Goal: Entertainment & Leisure: Consume media (video, audio)

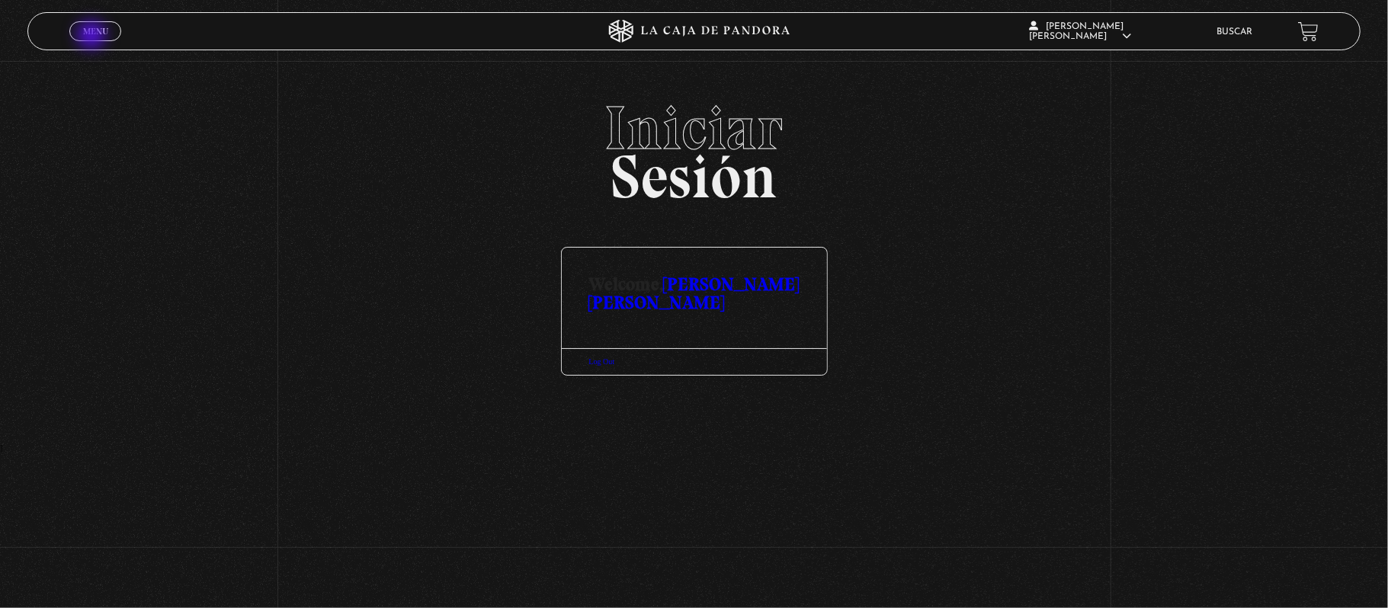
click at [78, 37] on link "Menu Cerrar" at bounding box center [95, 31] width 52 height 20
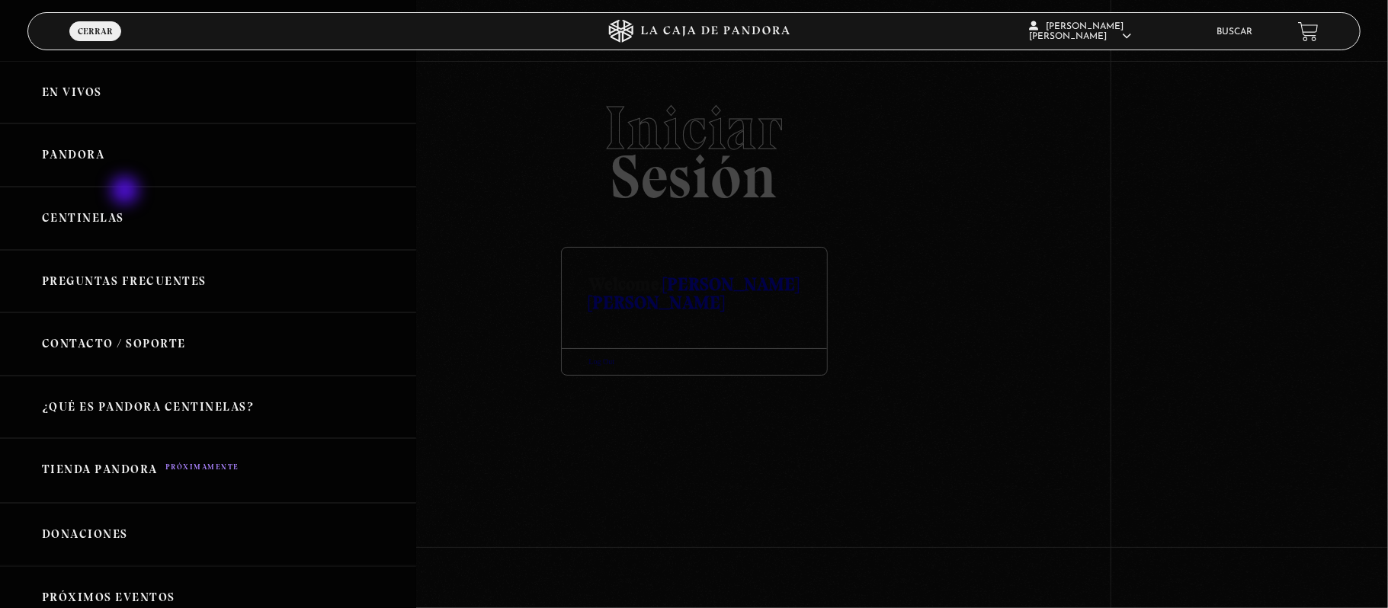
click at [148, 160] on link "Pandora" at bounding box center [208, 154] width 416 height 63
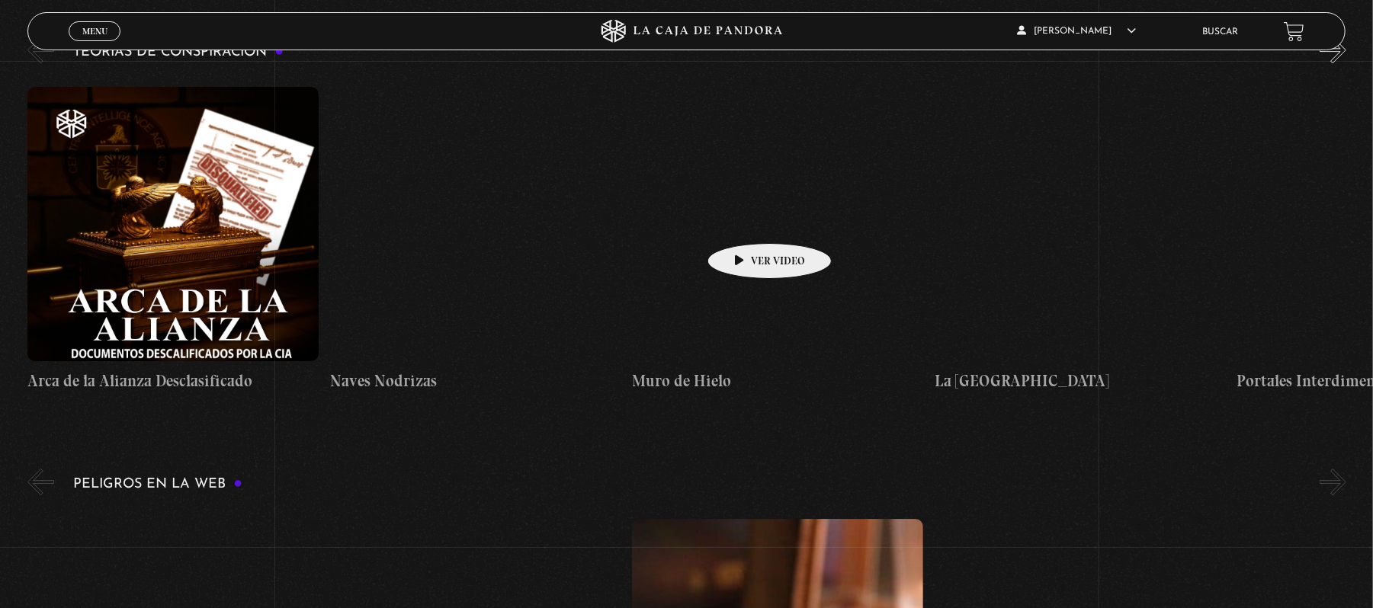
scroll to position [2642, 0]
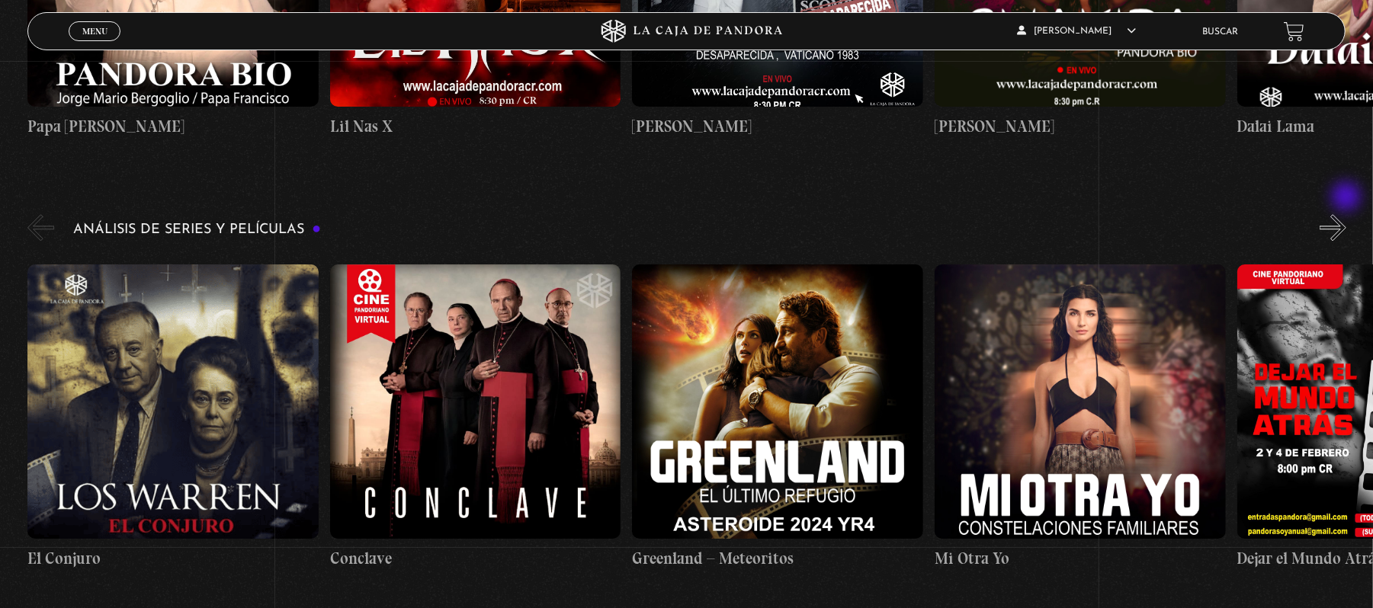
click at [1343, 214] on button "»" at bounding box center [1332, 227] width 27 height 27
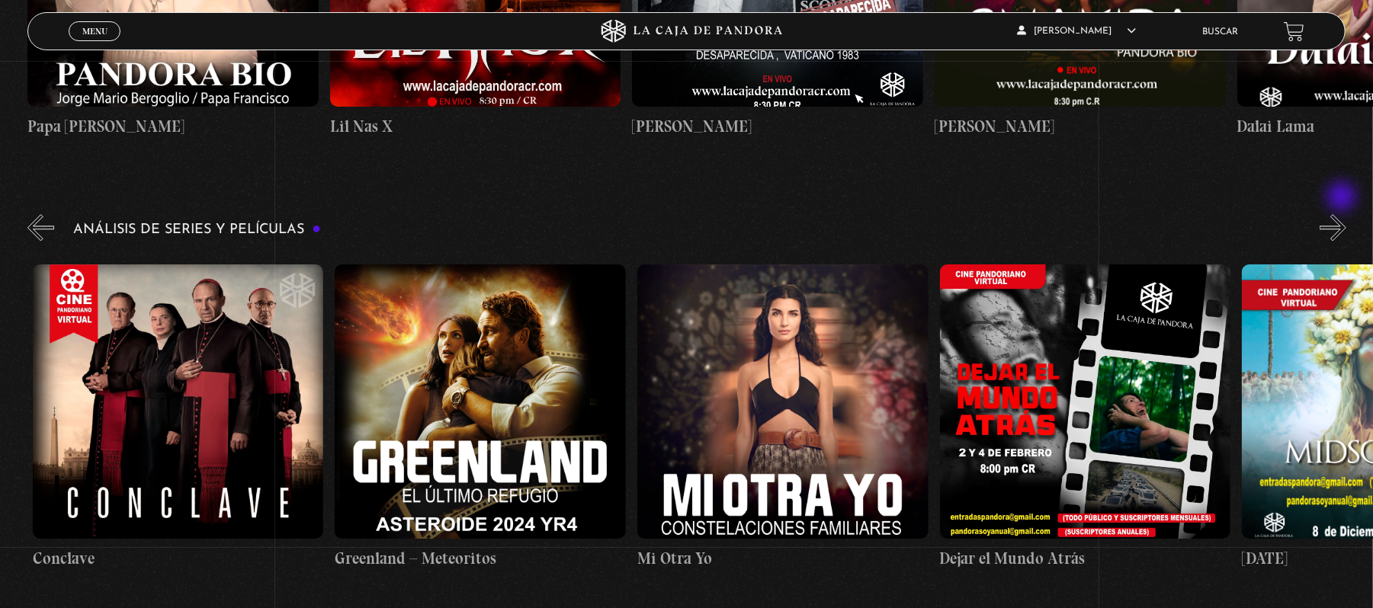
click at [1343, 214] on button "»" at bounding box center [1332, 227] width 27 height 27
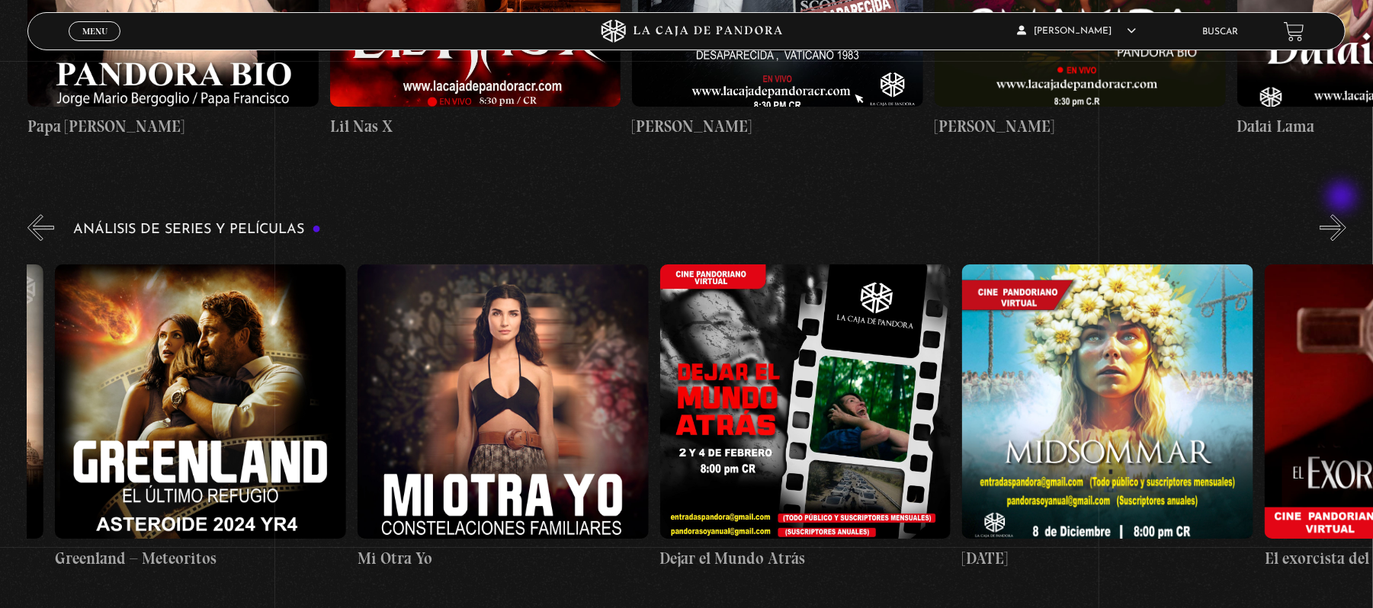
click at [1343, 214] on button "»" at bounding box center [1332, 227] width 27 height 27
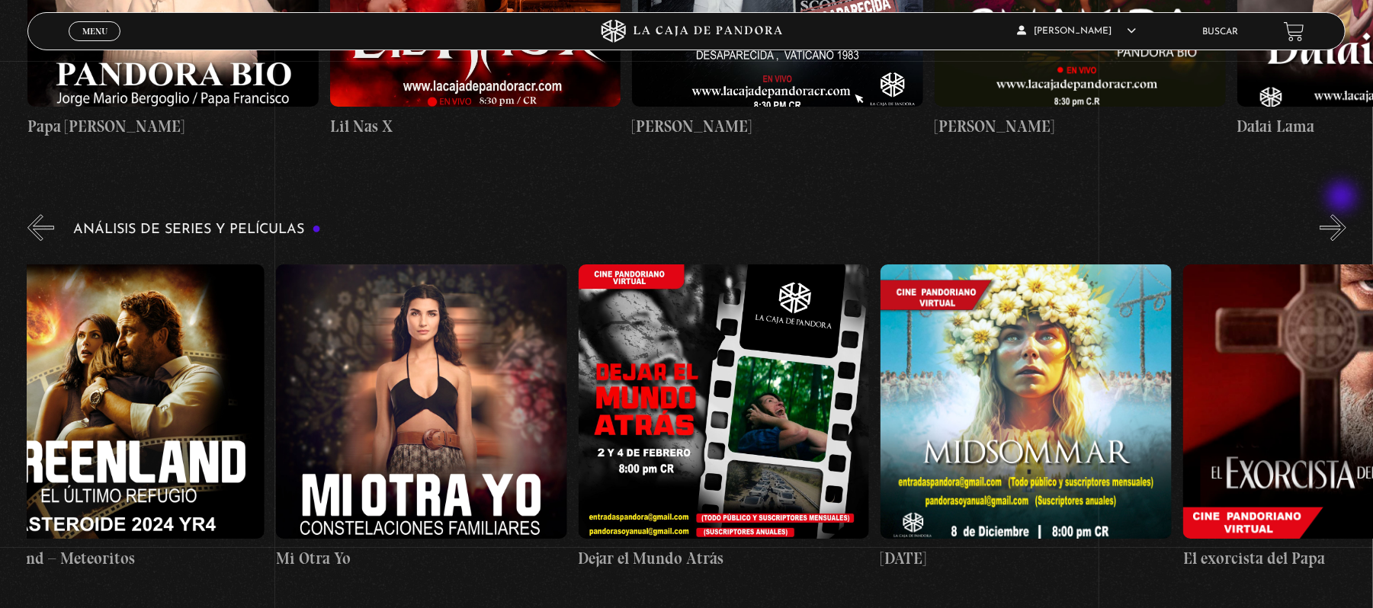
click at [1343, 214] on button "»" at bounding box center [1332, 227] width 27 height 27
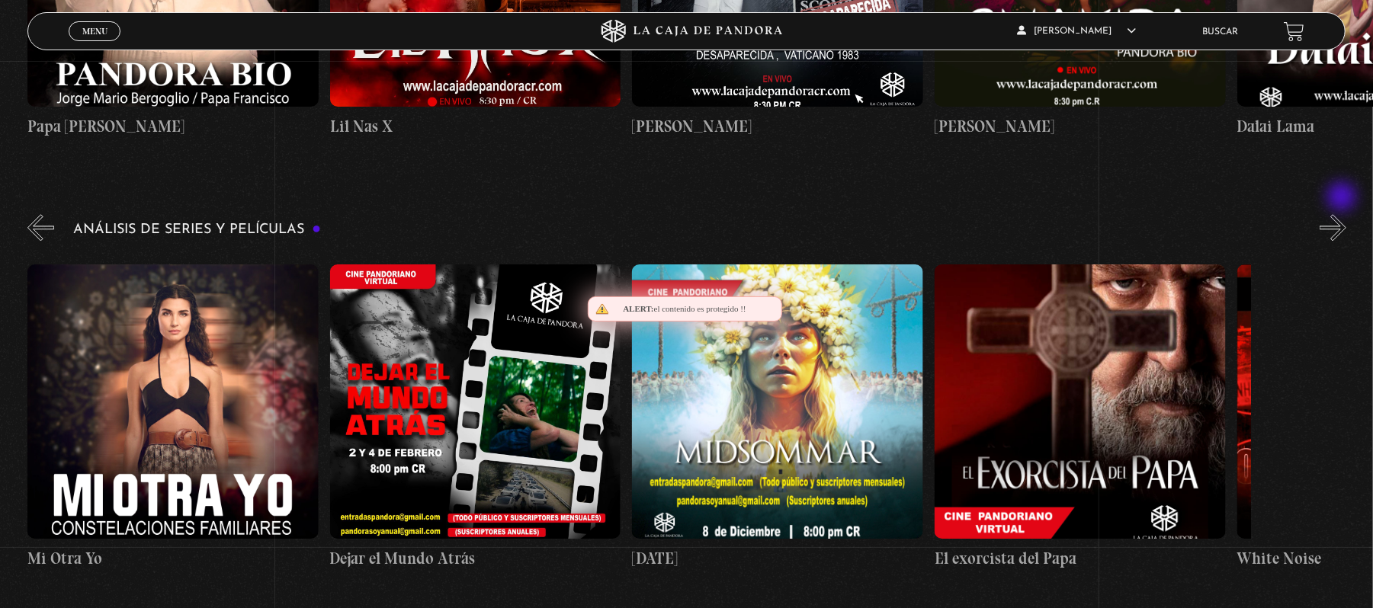
click at [1343, 214] on button "»" at bounding box center [1332, 227] width 27 height 27
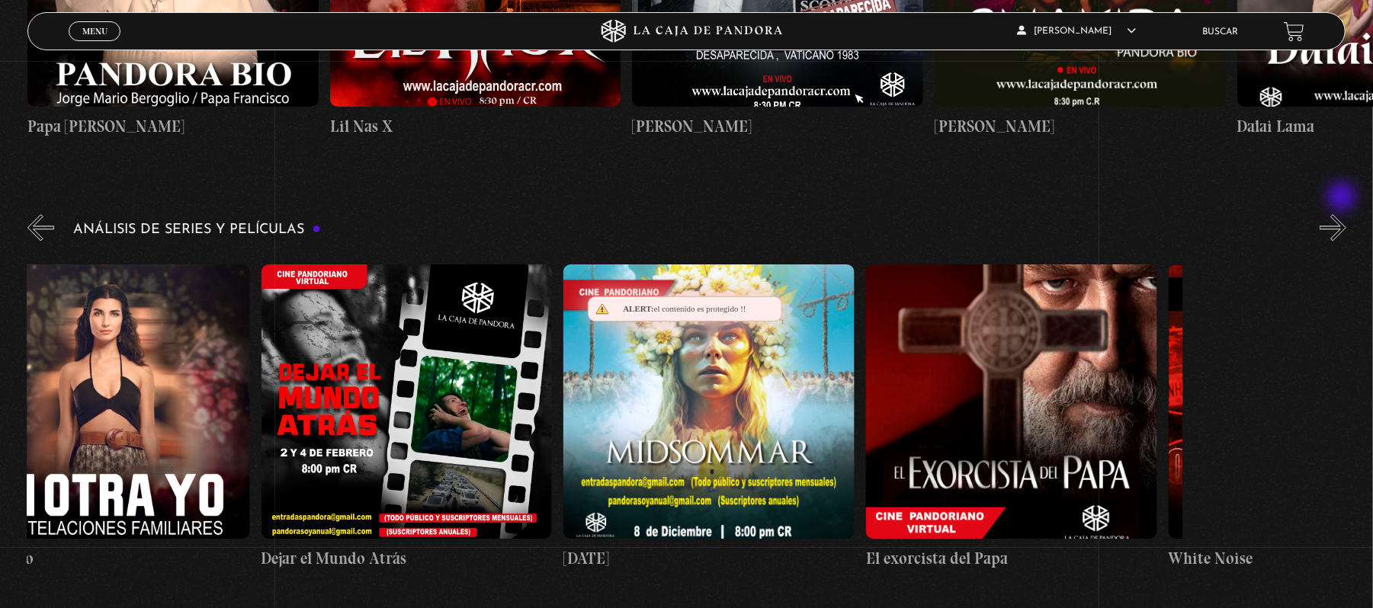
click at [1343, 214] on button "»" at bounding box center [1332, 227] width 27 height 27
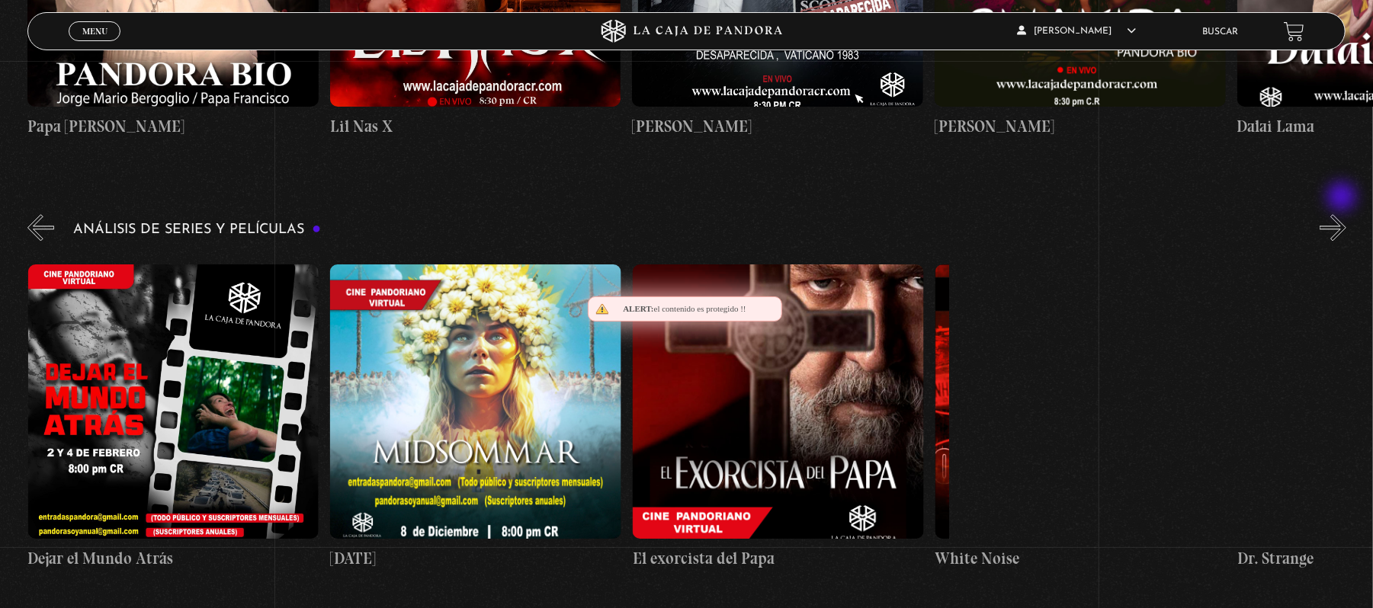
click at [1343, 214] on button "»" at bounding box center [1332, 227] width 27 height 27
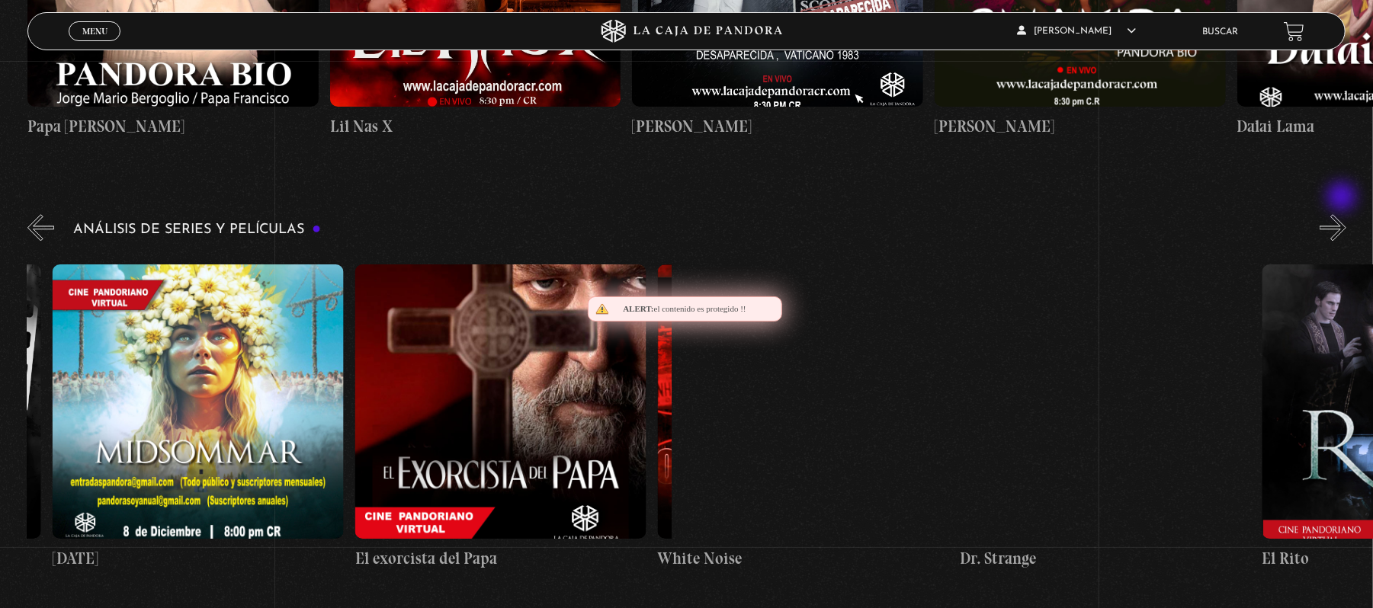
click at [1343, 214] on button "»" at bounding box center [1332, 227] width 27 height 27
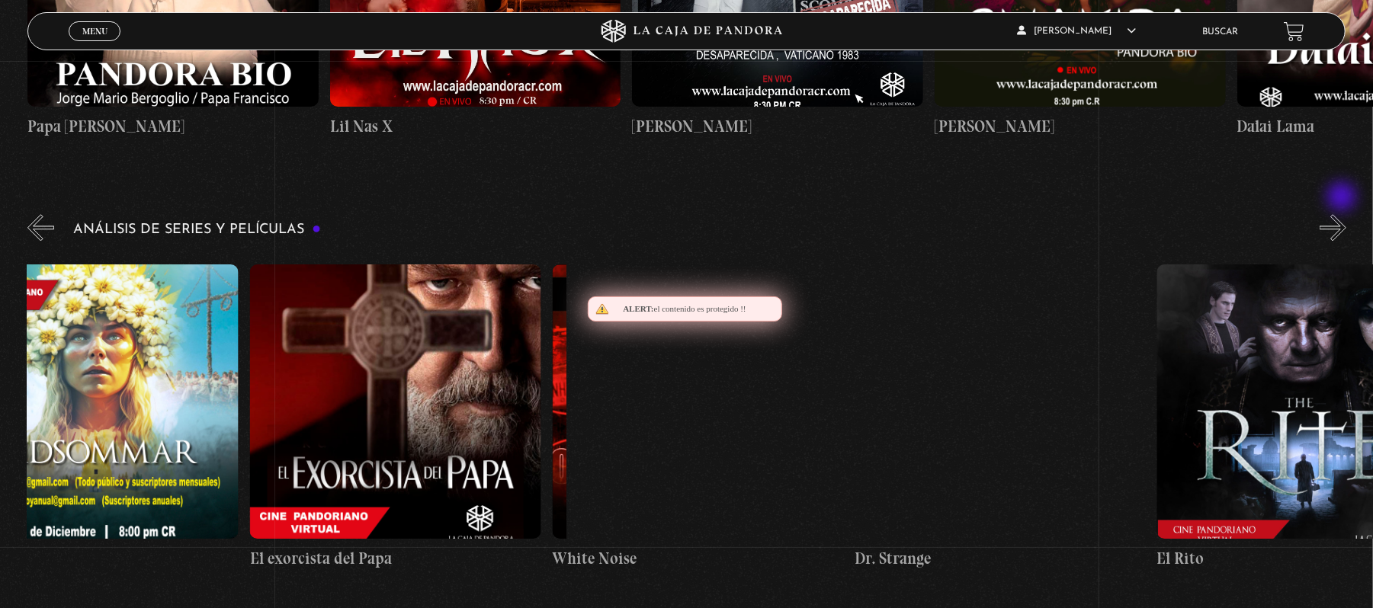
click at [1343, 214] on button "»" at bounding box center [1332, 227] width 27 height 27
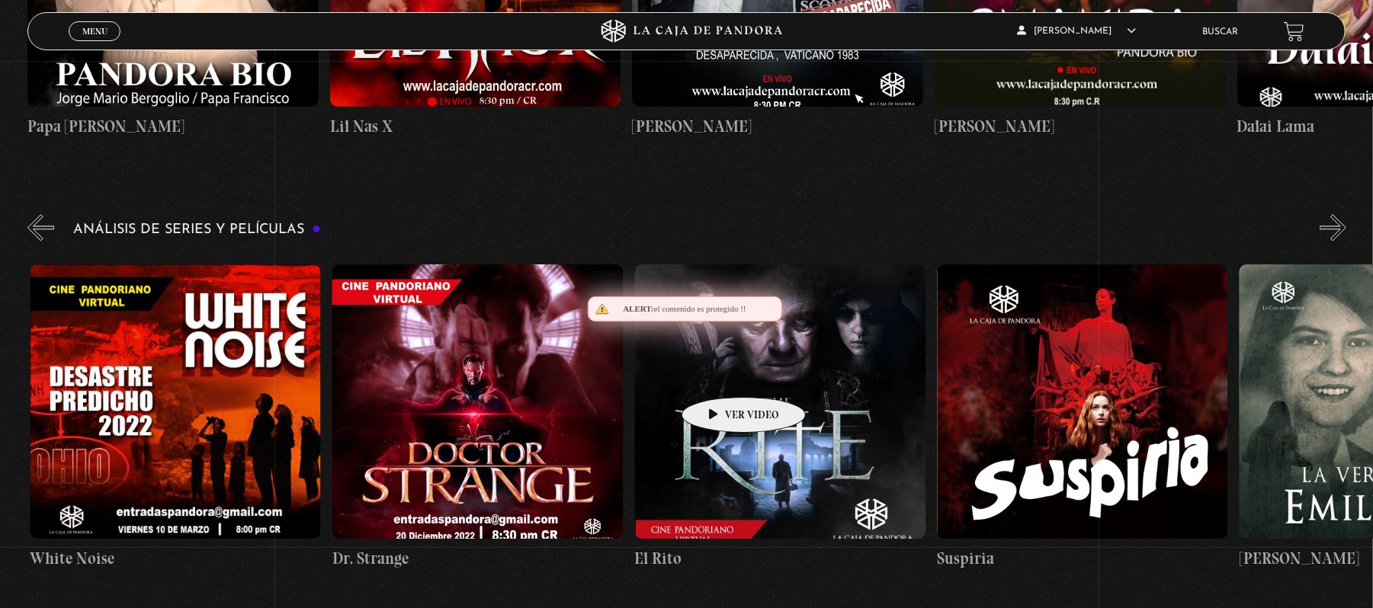
click at [724, 375] on figure at bounding box center [779, 401] width 291 height 274
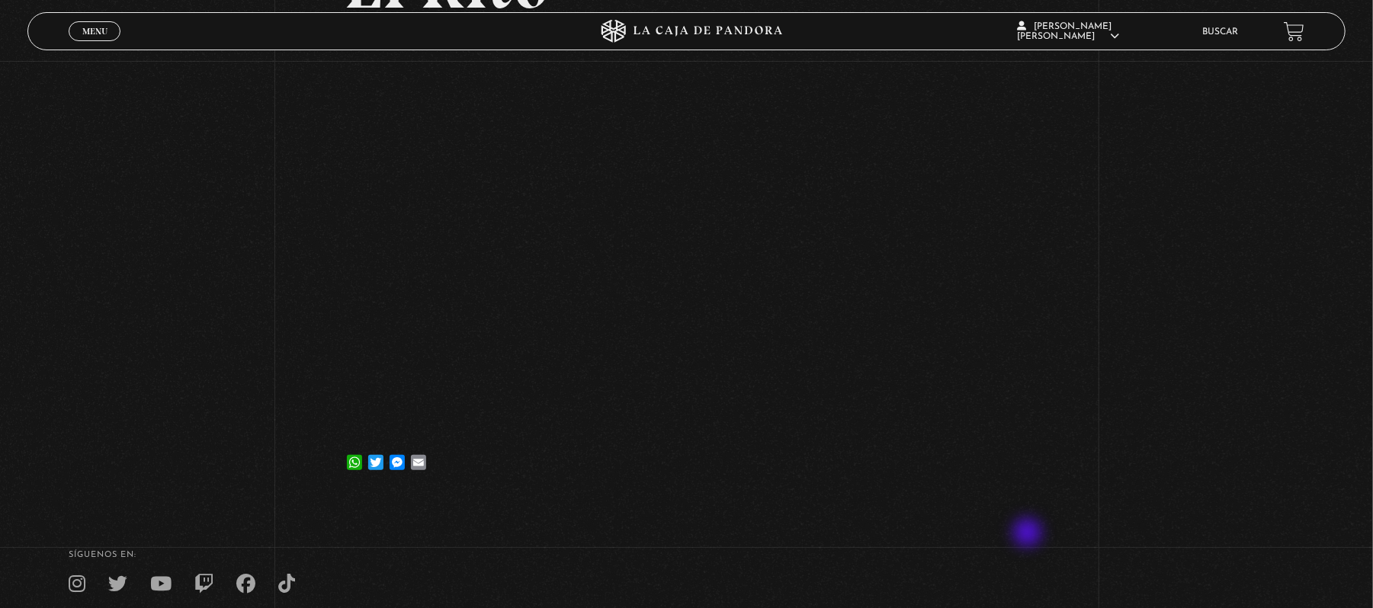
scroll to position [193, 0]
